Goal: Transaction & Acquisition: Obtain resource

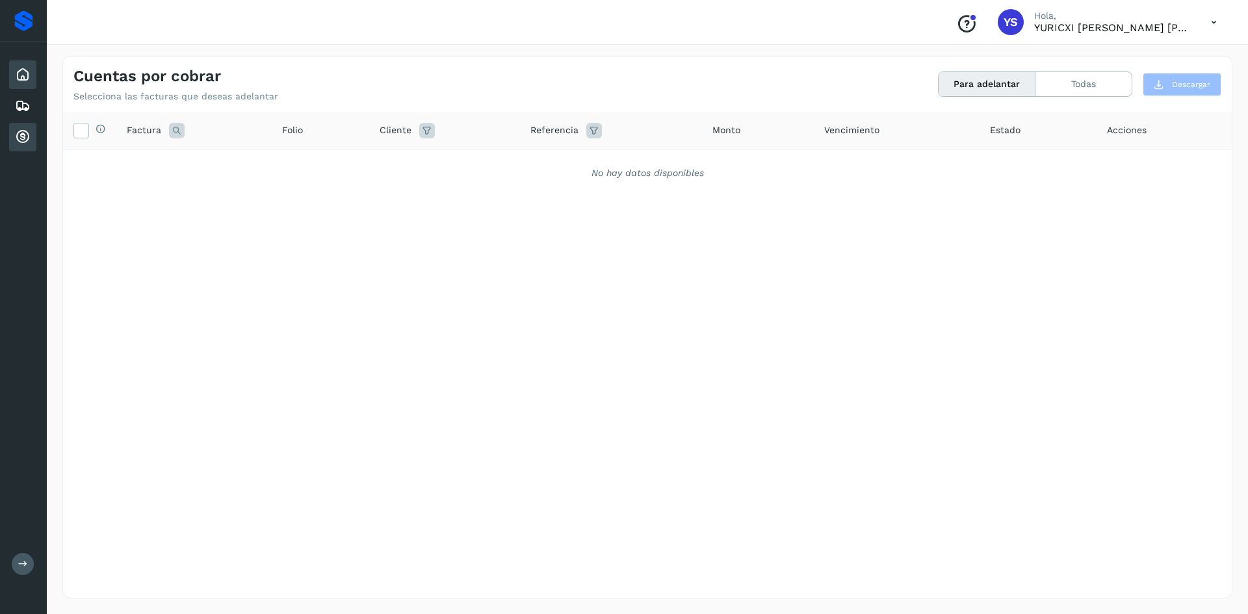
click at [18, 74] on icon at bounding box center [23, 75] width 16 height 16
click at [678, 283] on div "Selecciona todas las facturas disponibles para adelanto Factura Folio Cliente R…" at bounding box center [647, 328] width 1169 height 432
drag, startPoint x: 791, startPoint y: 280, endPoint x: 119, endPoint y: 179, distance: 679.7
click at [792, 279] on div "Selecciona todas las facturas disponibles para adelanto Factura Folio Cliente R…" at bounding box center [647, 328] width 1169 height 432
click at [24, 79] on icon at bounding box center [23, 75] width 16 height 16
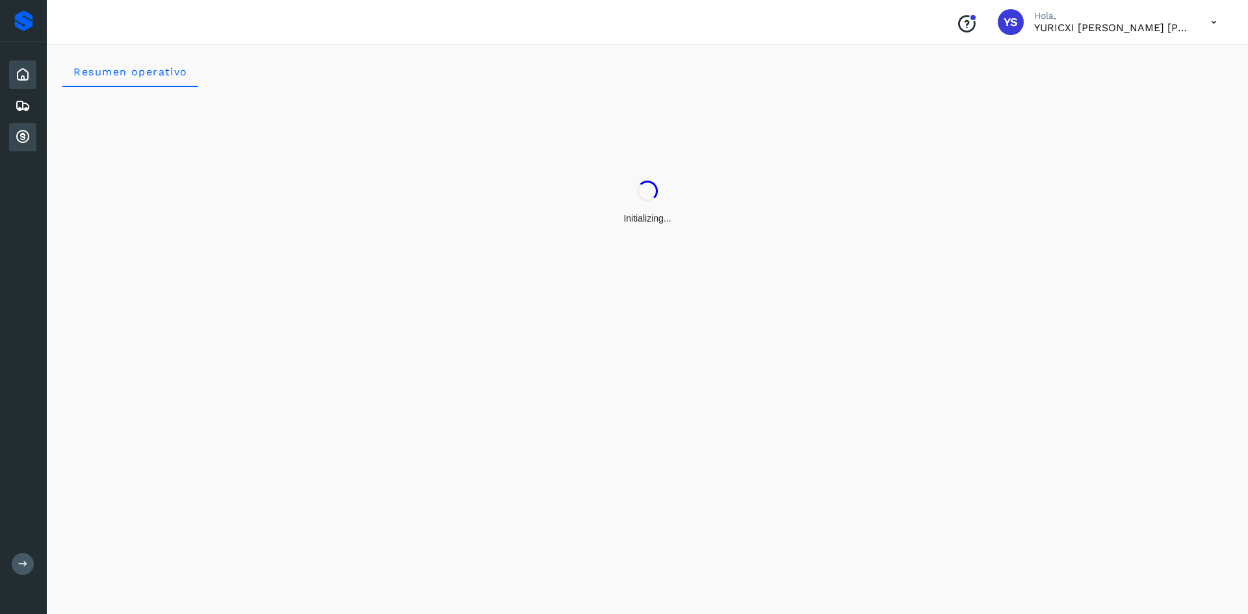
click at [19, 135] on icon at bounding box center [23, 137] width 16 height 16
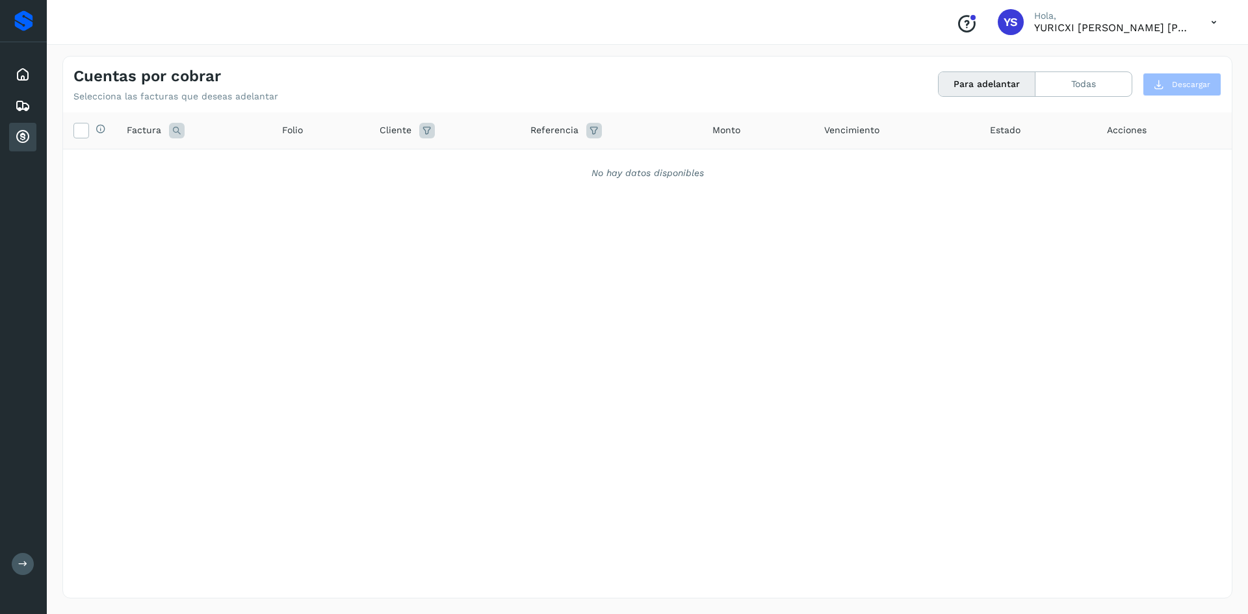
click at [527, 345] on div "Selecciona todas las facturas disponibles para adelanto Factura Folio Cliente R…" at bounding box center [647, 328] width 1169 height 432
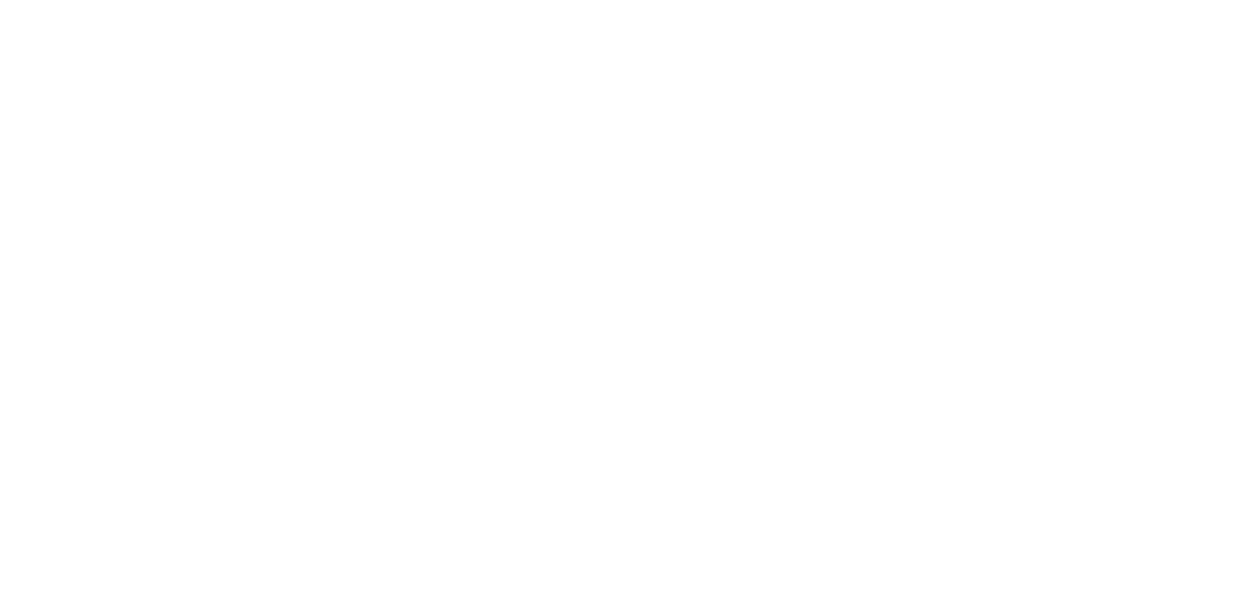
click at [571, 218] on div at bounding box center [624, 307] width 1248 height 614
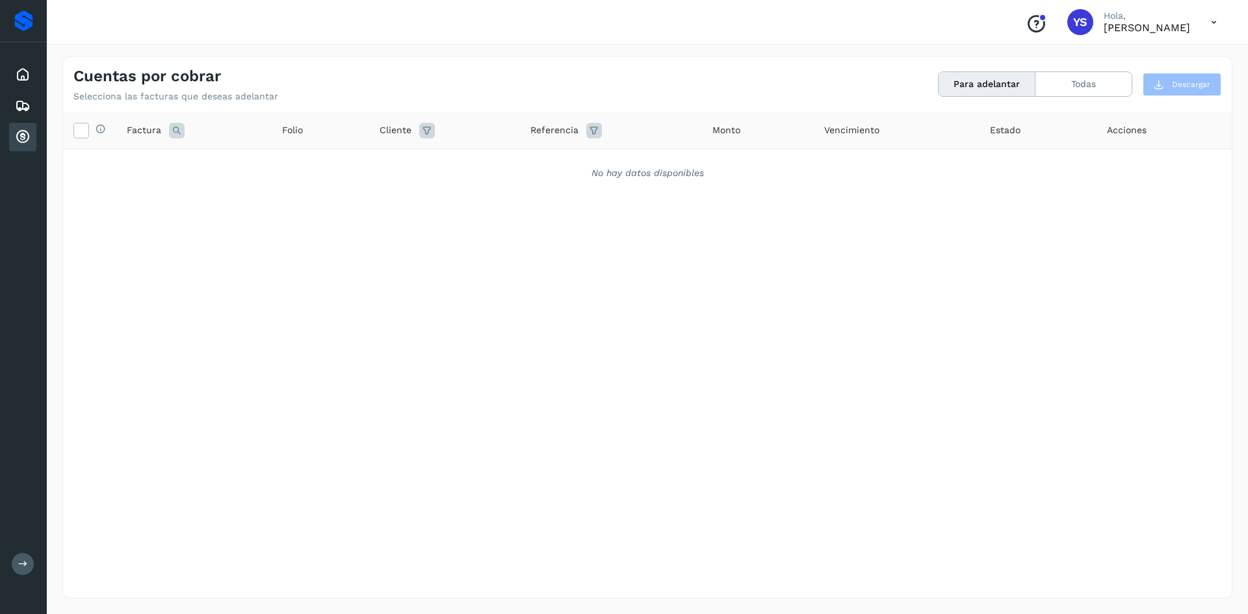
click at [542, 184] on div "No hay datos disponibles" at bounding box center [647, 172] width 1169 height 47
click at [30, 75] on icon at bounding box center [23, 75] width 16 height 16
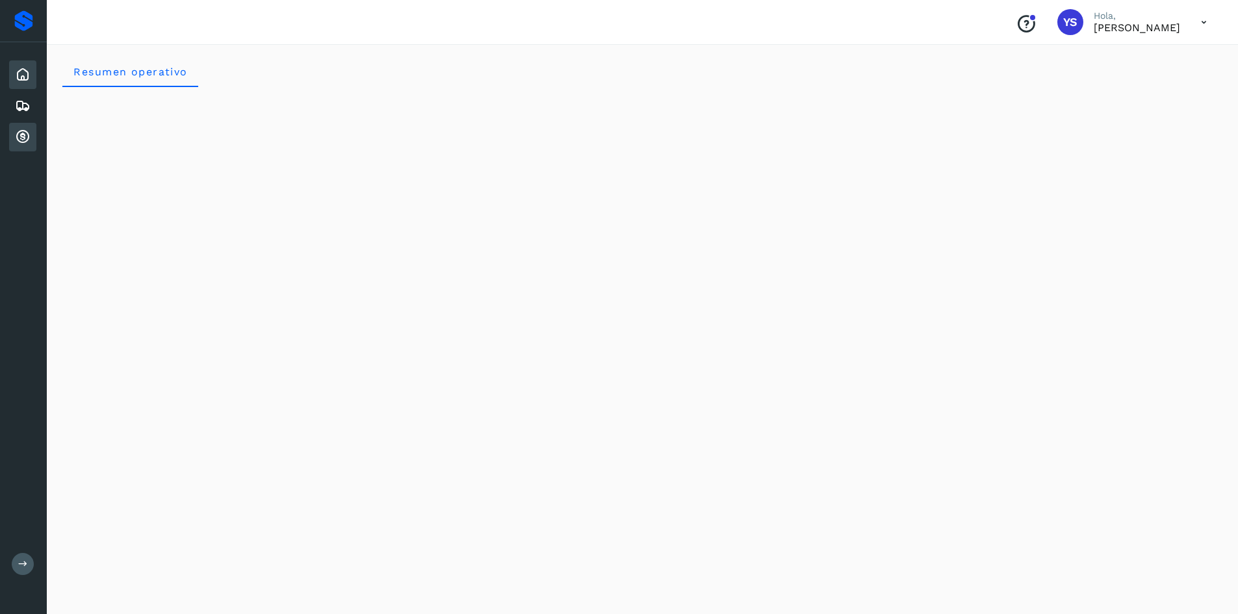
click at [15, 140] on icon at bounding box center [23, 137] width 16 height 16
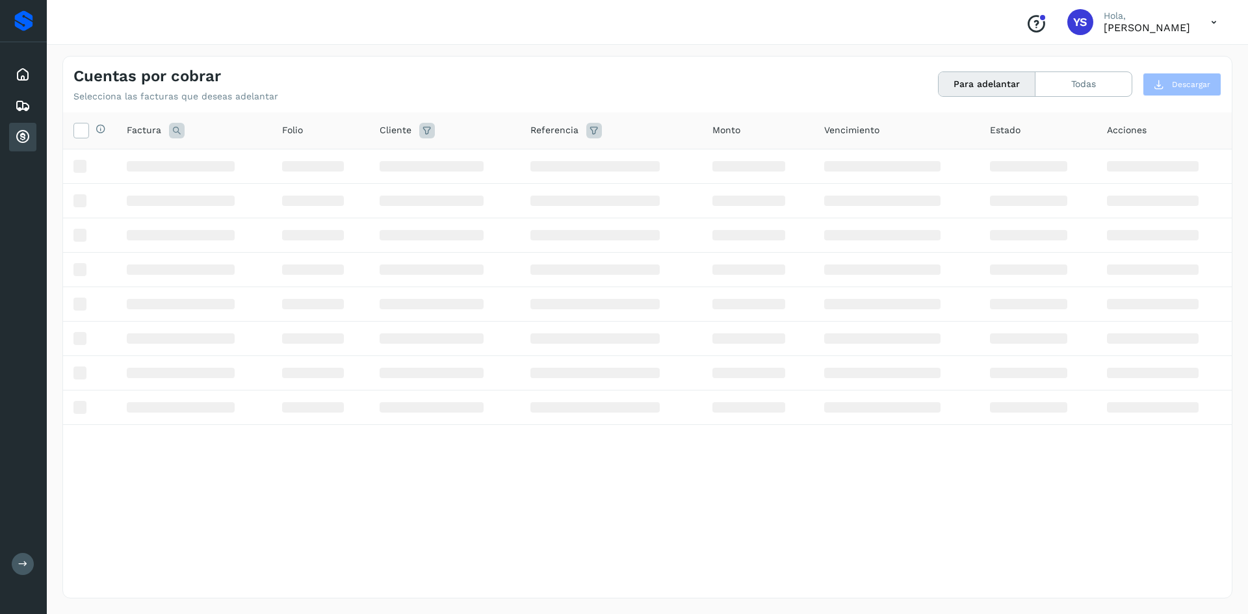
click at [642, 512] on div "Selecciona todas las facturas disponibles para adelanto Factura Folio Cliente R…" at bounding box center [647, 328] width 1169 height 432
click at [609, 62] on div "Cuentas por cobrar Selecciona las facturas que deseas adelantar Para adelantar …" at bounding box center [647, 79] width 1169 height 45
drag, startPoint x: 391, startPoint y: 479, endPoint x: 380, endPoint y: 452, distance: 28.6
click at [391, 478] on div "Selecciona todas las facturas disponibles para adelanto Factura Folio Cliente R…" at bounding box center [647, 328] width 1169 height 432
click at [1078, 79] on button "Todas" at bounding box center [1083, 84] width 96 height 24
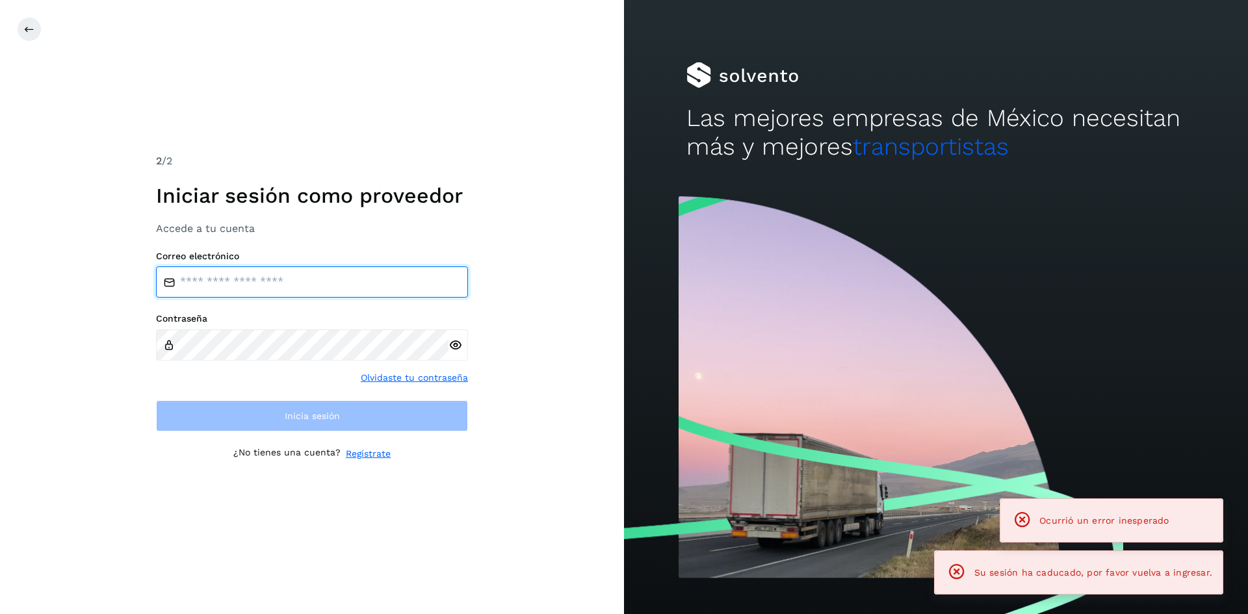
type input "**********"
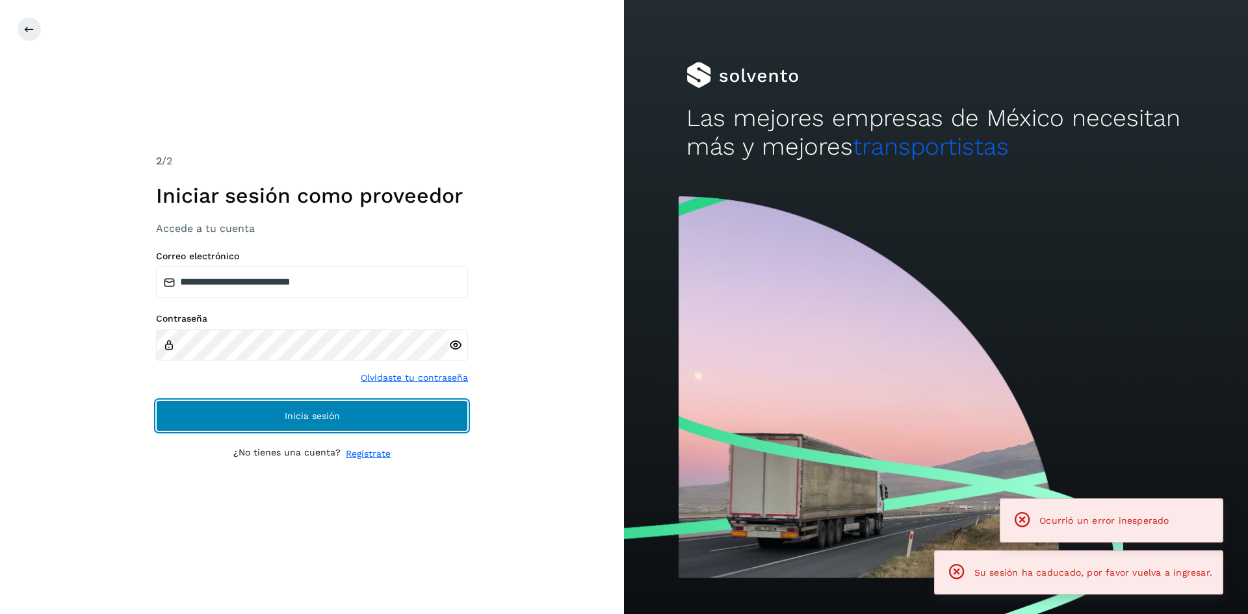
click at [423, 416] on button "Inicia sesión" at bounding box center [312, 415] width 312 height 31
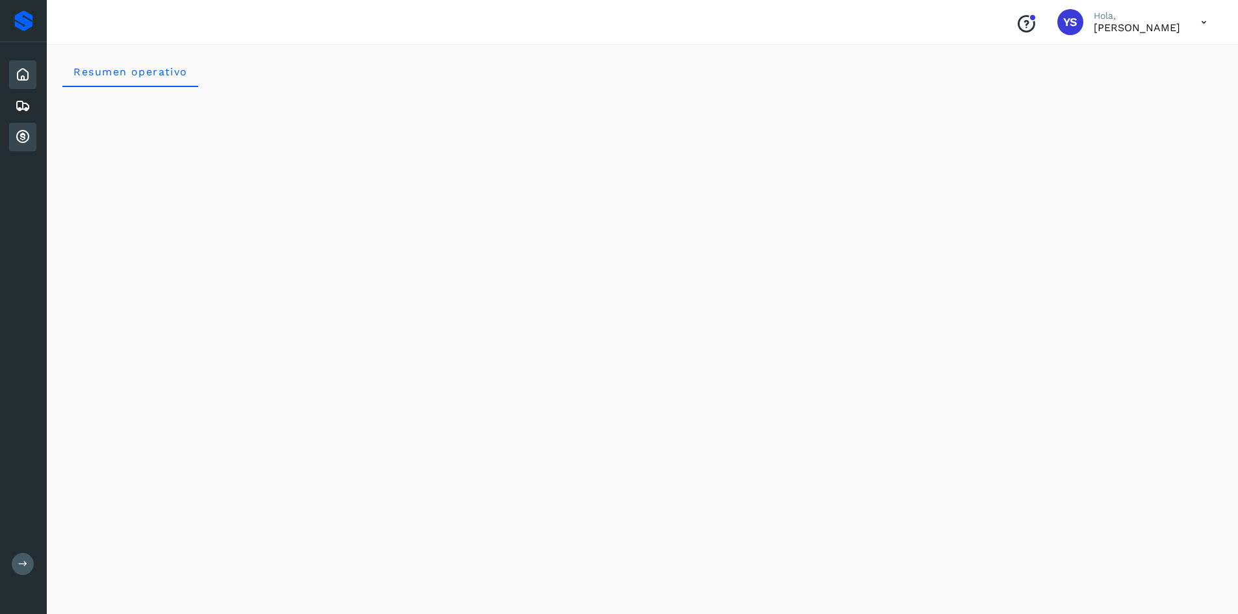
click at [15, 135] on icon at bounding box center [23, 137] width 16 height 16
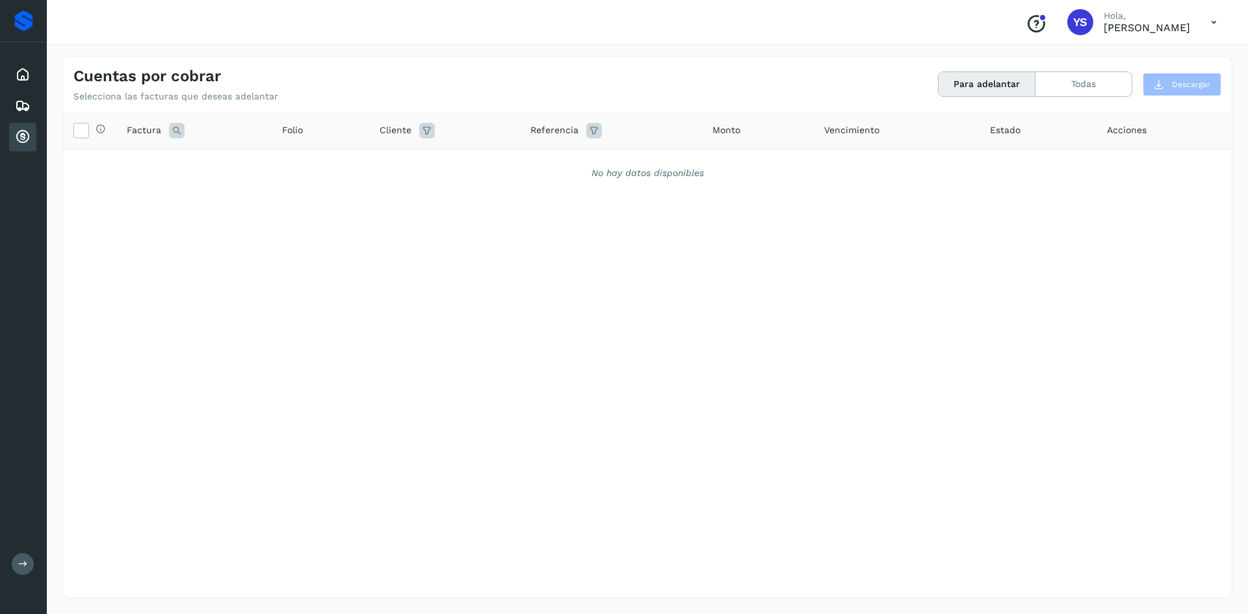
click at [635, 359] on div "Selecciona todas las facturas disponibles para adelanto Factura Folio Cliente R…" at bounding box center [647, 328] width 1169 height 432
click at [1095, 77] on button "Todas" at bounding box center [1083, 84] width 96 height 24
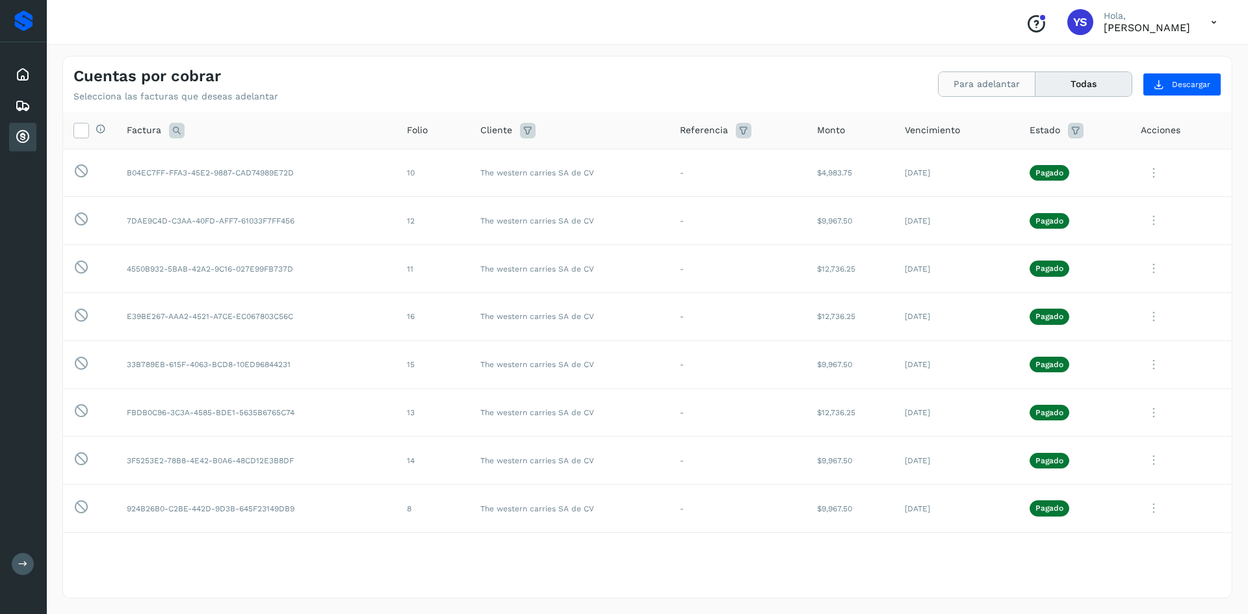
click at [989, 86] on button "Para adelantar" at bounding box center [987, 84] width 97 height 24
